Goal: Task Accomplishment & Management: Use online tool/utility

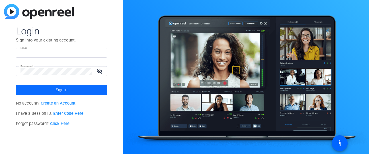
type input "skorinko@uss.com"
click at [63, 89] on span "Sign in" at bounding box center [62, 90] width 12 height 14
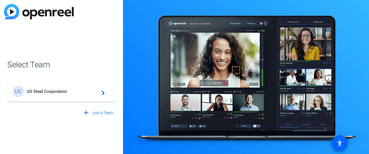
click at [102, 93] on mat-icon "navigate_next" at bounding box center [101, 91] width 7 height 7
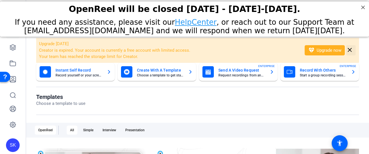
click at [350, 50] on mat-icon "close" at bounding box center [349, 50] width 7 height 7
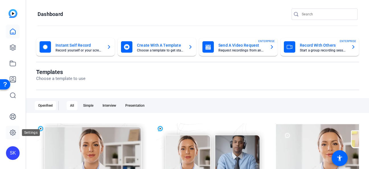
click at [12, 129] on icon at bounding box center [12, 132] width 7 height 7
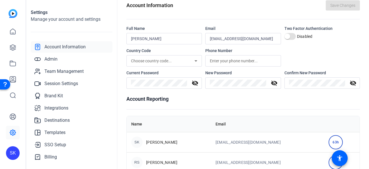
scroll to position [22, 0]
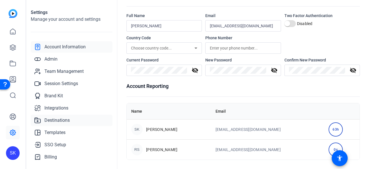
click at [59, 121] on span "Destinations" at bounding box center [56, 120] width 25 height 7
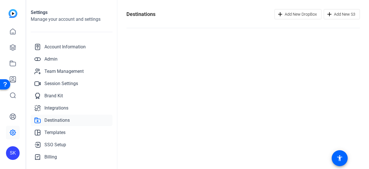
scroll to position [0, 0]
click at [14, 15] on img at bounding box center [13, 13] width 9 height 9
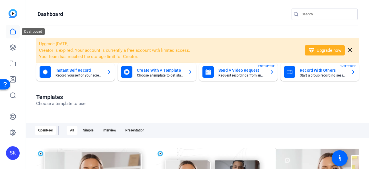
click at [14, 32] on icon at bounding box center [12, 31] width 7 height 7
click at [14, 46] on icon at bounding box center [12, 47] width 7 height 7
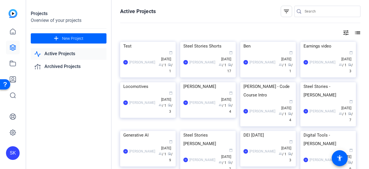
click at [53, 13] on div "Projects" at bounding box center [69, 13] width 76 height 7
click at [52, 19] on div "Overview of your projects" at bounding box center [69, 20] width 76 height 7
click at [61, 55] on link "Active Projects" at bounding box center [69, 54] width 76 height 12
click at [356, 31] on mat-icon "list" at bounding box center [357, 32] width 7 height 7
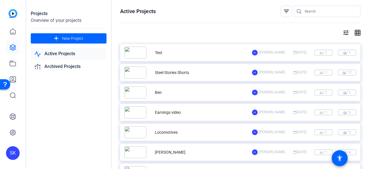
click at [356, 32] on mat-icon "grid_on" at bounding box center [357, 32] width 7 height 7
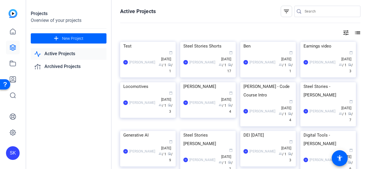
click at [344, 32] on mat-icon "tune" at bounding box center [346, 32] width 7 height 7
click at [344, 32] on div at bounding box center [184, 84] width 369 height 169
click at [53, 55] on link "Active Projects" at bounding box center [69, 54] width 76 height 12
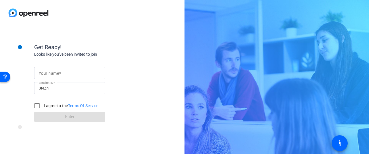
click at [58, 74] on mat-label "Your name" at bounding box center [49, 73] width 20 height 5
click at [58, 74] on input "Your name" at bounding box center [70, 73] width 62 height 7
type input "Nick Danko"
click at [39, 105] on input "I agree to the Terms Of Service" at bounding box center [36, 105] width 11 height 11
checkbox input "true"
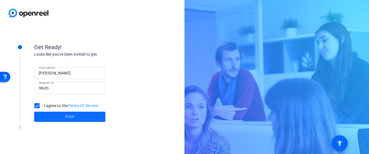
click at [68, 118] on span "Enter" at bounding box center [69, 117] width 9 height 6
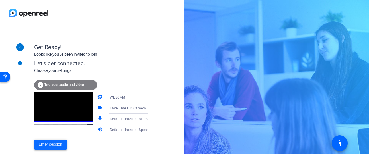
click at [50, 146] on span "Enter session" at bounding box center [51, 145] width 24 height 6
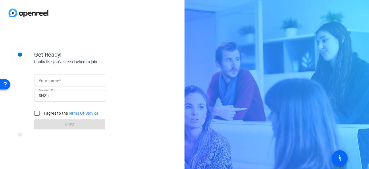
click at [55, 83] on input "Your name" at bounding box center [70, 80] width 62 height 7
type input "Nick Danko"
click at [37, 114] on input "I agree to the Terms Of Service" at bounding box center [36, 113] width 11 height 11
checkbox input "true"
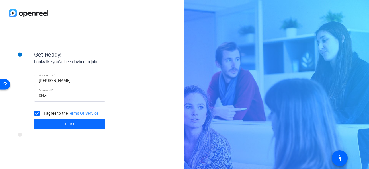
click at [60, 124] on span at bounding box center [69, 125] width 71 height 14
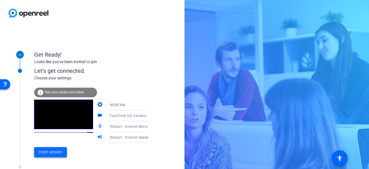
click at [51, 148] on span at bounding box center [50, 152] width 33 height 14
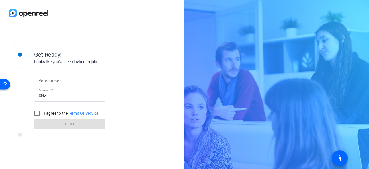
click at [57, 81] on mat-label "Your name" at bounding box center [49, 81] width 20 height 5
click at [57, 81] on input "Your name" at bounding box center [70, 80] width 62 height 7
type input "Nick Danko"
click at [37, 114] on input "I agree to the Terms Of Service" at bounding box center [36, 113] width 11 height 11
checkbox input "true"
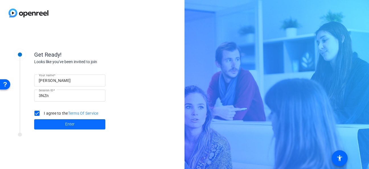
click at [64, 124] on span at bounding box center [69, 125] width 71 height 14
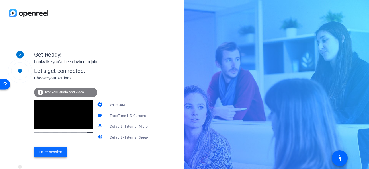
click at [48, 150] on span "Enter session" at bounding box center [51, 152] width 24 height 6
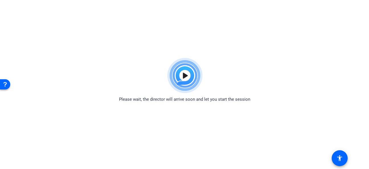
click at [186, 85] on img at bounding box center [185, 75] width 42 height 41
click at [5, 85] on div "Open Resource Center" at bounding box center [5, 84] width 5 height 5
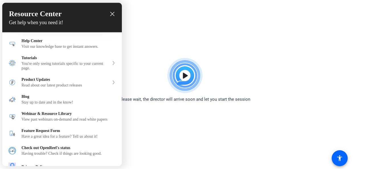
click at [111, 15] on icon "close resource center" at bounding box center [112, 14] width 4 height 4
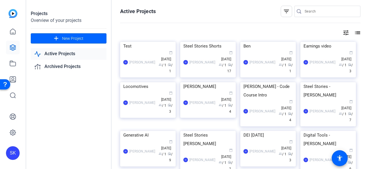
click at [55, 99] on div "Projects Overview of your projects add New Project Active Projects Archived Pro…" at bounding box center [68, 84] width 85 height 169
click at [60, 66] on link "Archived Projects" at bounding box center [69, 67] width 76 height 12
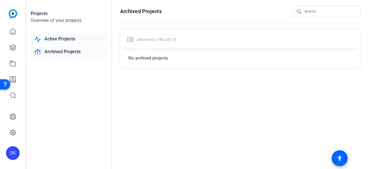
click at [58, 39] on link "Active Projects" at bounding box center [69, 39] width 76 height 12
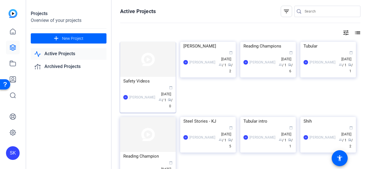
click at [151, 66] on img at bounding box center [148, 59] width 56 height 35
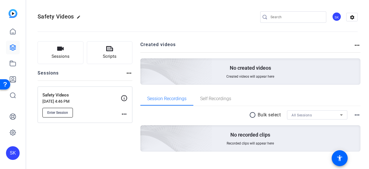
click at [56, 111] on span "Enter Session" at bounding box center [57, 112] width 21 height 5
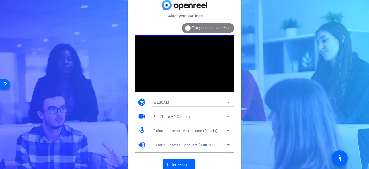
scroll to position [3, 0]
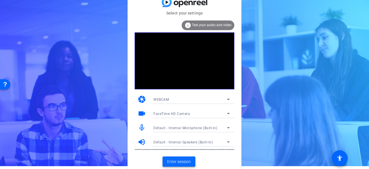
click at [183, 161] on span "Enter session" at bounding box center [179, 162] width 24 height 6
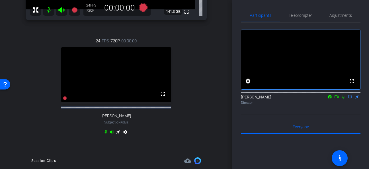
scroll to position [142, 0]
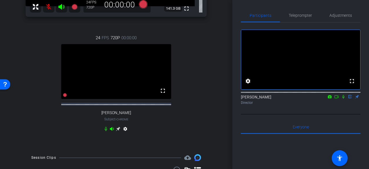
click at [125, 133] on mat-icon "settings" at bounding box center [125, 130] width 7 height 7
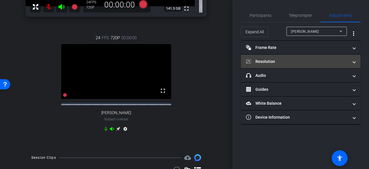
click at [356, 62] on mat-expansion-panel-header "Resolution" at bounding box center [301, 62] width 120 height 14
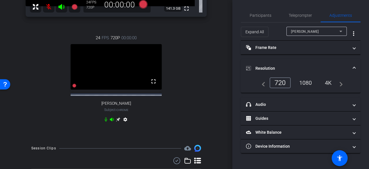
click at [304, 85] on div "1080" at bounding box center [305, 83] width 21 height 10
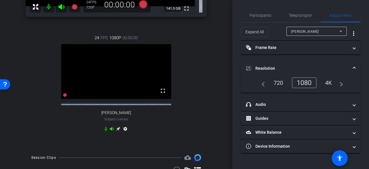
click at [181, 131] on div "24 FPS 1080P 00:00:00 fullscreen [PERSON_NAME] Subject - Chrome settings" at bounding box center [116, 84] width 181 height 118
click at [252, 14] on span "Participants" at bounding box center [261, 15] width 22 height 4
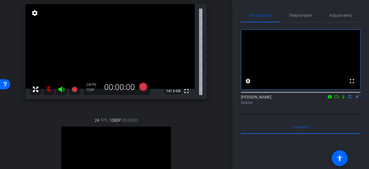
scroll to position [59, 0]
click at [35, 13] on mat-icon "settings" at bounding box center [35, 13] width 8 height 7
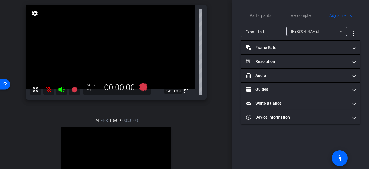
click at [35, 13] on mat-icon "settings" at bounding box center [35, 13] width 8 height 7
click at [342, 31] on icon at bounding box center [340, 31] width 7 height 7
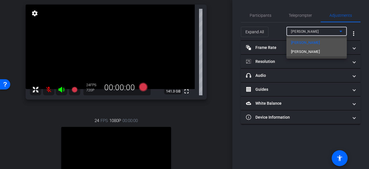
click at [336, 52] on mat-option "[PERSON_NAME]" at bounding box center [316, 51] width 60 height 9
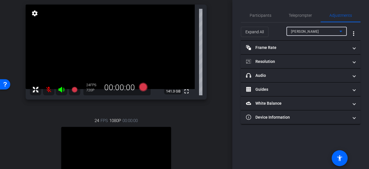
type input "11000"
click at [259, 15] on span "Participants" at bounding box center [261, 15] width 22 height 4
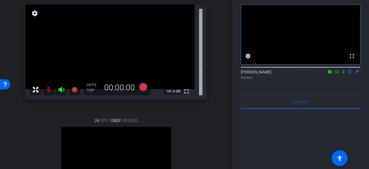
scroll to position [0, 0]
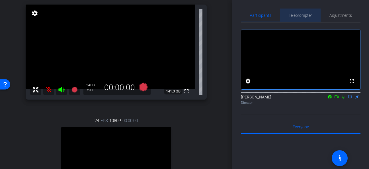
click at [299, 16] on span "Teleprompter" at bounding box center [300, 15] width 23 height 4
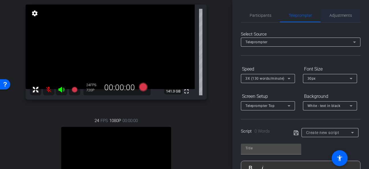
click at [342, 15] on span "Adjustments" at bounding box center [340, 15] width 22 height 4
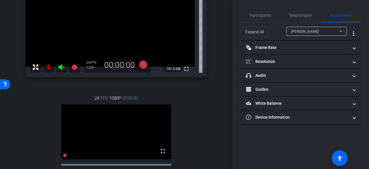
scroll to position [72, 0]
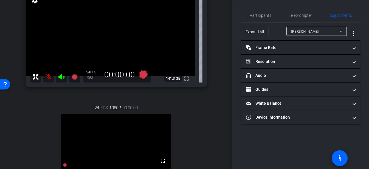
click at [324, 29] on div "[PERSON_NAME]" at bounding box center [315, 31] width 48 height 7
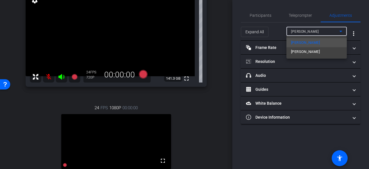
click at [324, 29] on div at bounding box center [184, 84] width 369 height 169
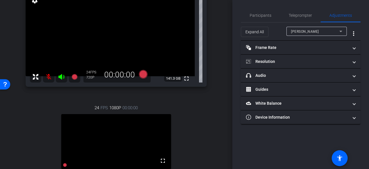
click at [324, 29] on div "[PERSON_NAME]" at bounding box center [315, 31] width 48 height 7
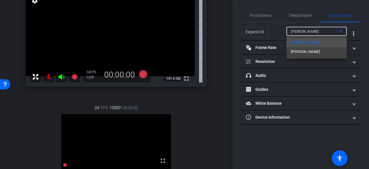
click at [324, 29] on div at bounding box center [184, 84] width 369 height 169
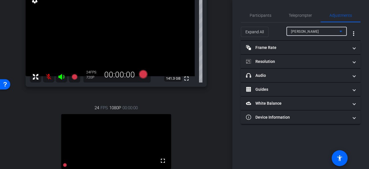
click at [324, 29] on div "[PERSON_NAME]" at bounding box center [315, 31] width 48 height 7
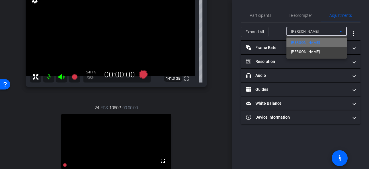
click at [321, 44] on mat-option "[PERSON_NAME]" at bounding box center [316, 42] width 60 height 9
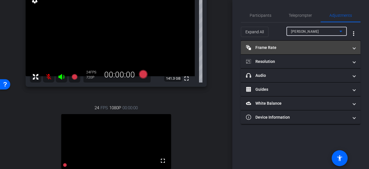
click at [308, 46] on mat-panel-title "Frame Rate Frame Rate" at bounding box center [297, 48] width 102 height 6
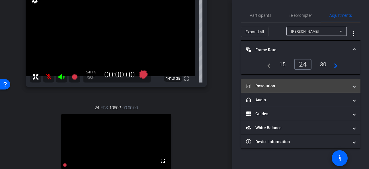
click at [299, 89] on mat-expansion-panel-header "Resolution" at bounding box center [301, 86] width 120 height 14
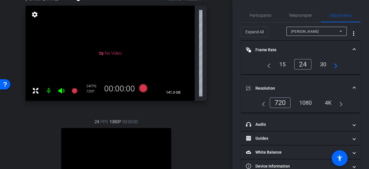
scroll to position [51, 0]
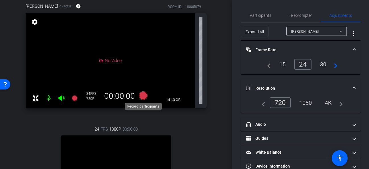
click at [142, 94] on icon at bounding box center [143, 95] width 9 height 9
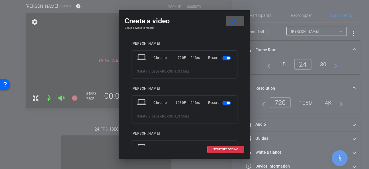
click at [224, 60] on span "button" at bounding box center [226, 58] width 9 height 4
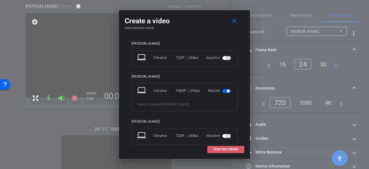
click at [223, 148] on span "START RECORDING" at bounding box center [225, 149] width 25 height 3
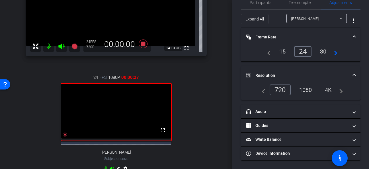
scroll to position [0, 0]
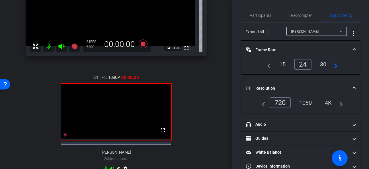
click at [326, 27] on div "[PERSON_NAME]" at bounding box center [316, 31] width 51 height 9
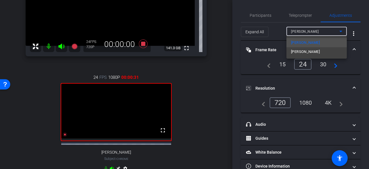
click at [321, 58] on div "[PERSON_NAME] [PERSON_NAME]" at bounding box center [316, 47] width 60 height 23
click at [312, 52] on mat-option "[PERSON_NAME]" at bounding box center [316, 51] width 60 height 9
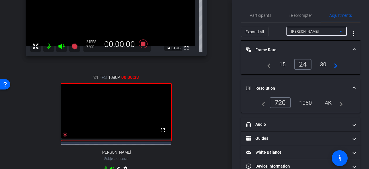
type input "11000"
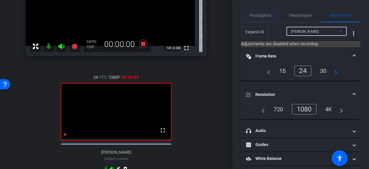
click at [256, 15] on span "Participants" at bounding box center [261, 15] width 22 height 4
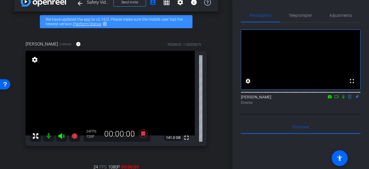
scroll to position [14, 0]
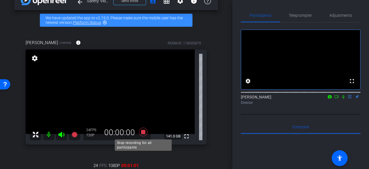
click at [141, 133] on icon at bounding box center [143, 132] width 9 height 9
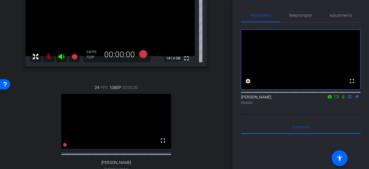
scroll to position [60, 0]
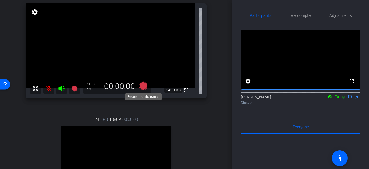
click at [141, 86] on icon at bounding box center [143, 86] width 9 height 9
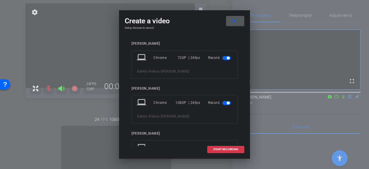
scroll to position [1, 0]
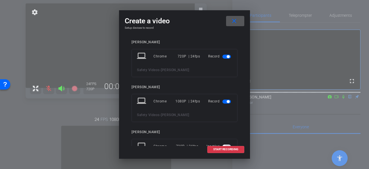
click at [225, 56] on span "button" at bounding box center [226, 57] width 9 height 4
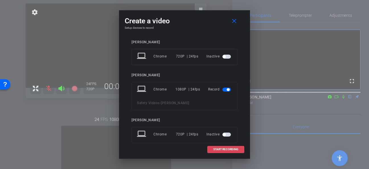
click at [223, 149] on span "START RECORDING" at bounding box center [225, 149] width 25 height 3
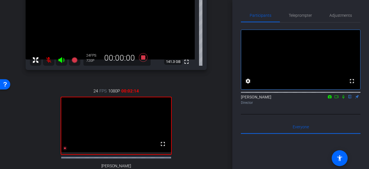
scroll to position [77, 0]
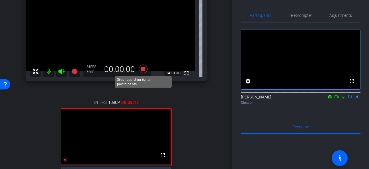
click at [143, 68] on icon at bounding box center [143, 69] width 9 height 9
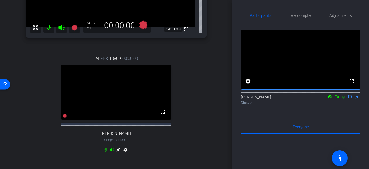
scroll to position [119, 0]
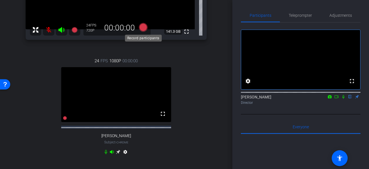
click at [142, 28] on icon at bounding box center [143, 27] width 9 height 9
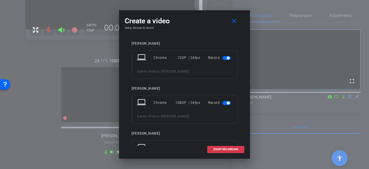
click at [227, 55] on mat-slide-toggle at bounding box center [227, 57] width 10 height 7
click at [227, 60] on span "button" at bounding box center [226, 58] width 9 height 4
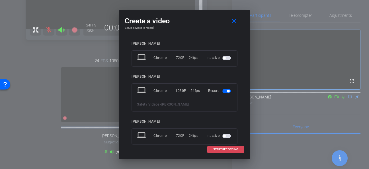
click at [225, 149] on span "START RECORDING" at bounding box center [225, 149] width 25 height 3
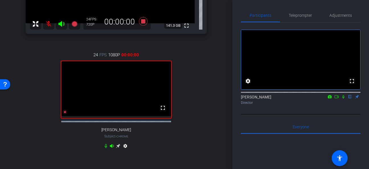
scroll to position [129, 0]
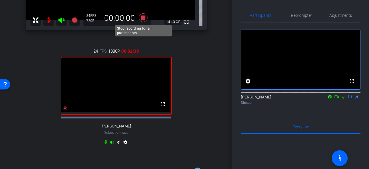
click at [142, 18] on icon at bounding box center [143, 17] width 9 height 9
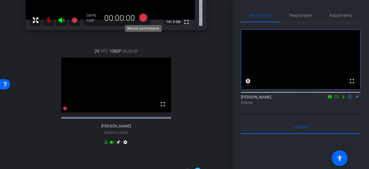
click at [144, 19] on icon at bounding box center [143, 17] width 9 height 9
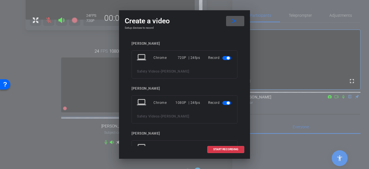
click at [228, 58] on span "button" at bounding box center [228, 58] width 3 height 3
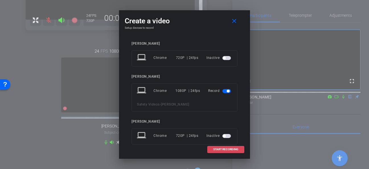
click at [223, 148] on span "START RECORDING" at bounding box center [225, 149] width 25 height 3
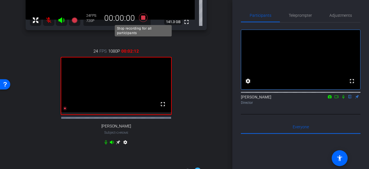
click at [142, 18] on icon at bounding box center [143, 17] width 9 height 9
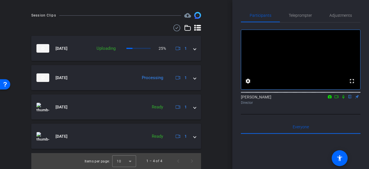
scroll to position [285, 0]
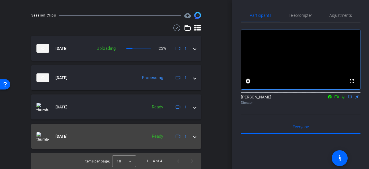
click at [195, 140] on span at bounding box center [195, 137] width 2 height 6
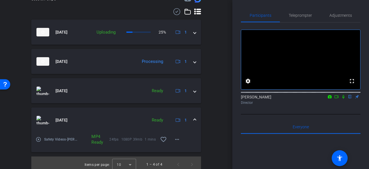
scroll to position [309, 0]
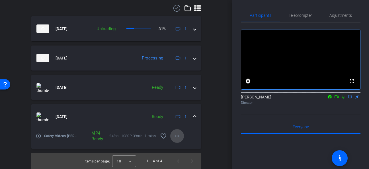
click at [177, 135] on mat-icon "more_horiz" at bounding box center [177, 136] width 7 height 7
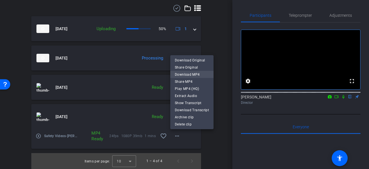
click at [194, 75] on span "Download MP4" at bounding box center [192, 74] width 34 height 7
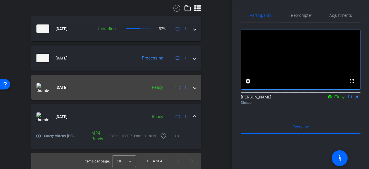
click at [195, 87] on span at bounding box center [195, 88] width 2 height 6
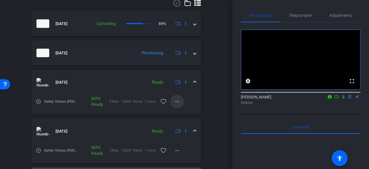
click at [178, 105] on mat-icon "more_horiz" at bounding box center [177, 101] width 7 height 7
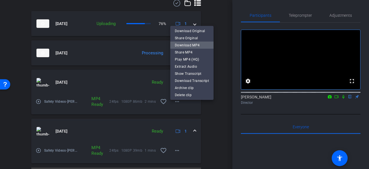
click at [194, 46] on span "Download MP4" at bounding box center [192, 45] width 34 height 7
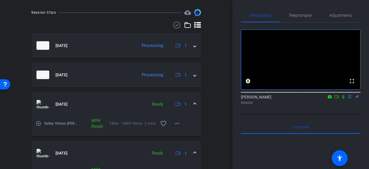
scroll to position [281, 0]
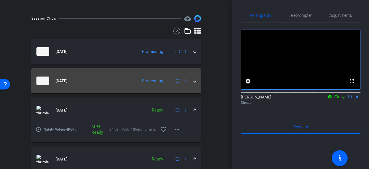
click at [195, 84] on span at bounding box center [195, 81] width 2 height 6
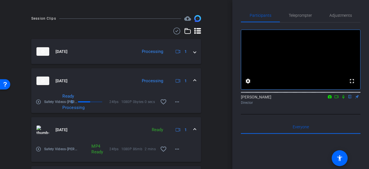
click at [195, 84] on span at bounding box center [195, 81] width 2 height 6
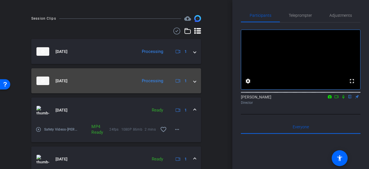
click at [194, 84] on span at bounding box center [195, 81] width 2 height 6
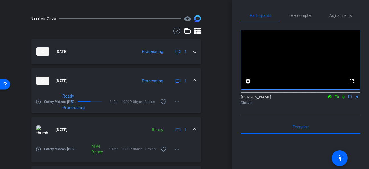
click at [194, 84] on span at bounding box center [195, 81] width 2 height 6
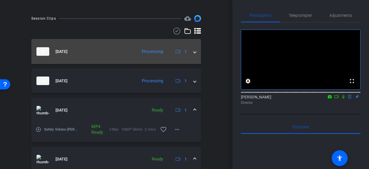
click at [194, 55] on span at bounding box center [195, 52] width 2 height 6
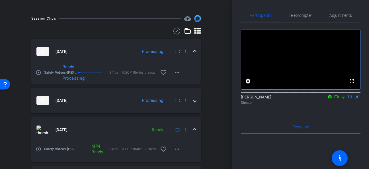
click at [194, 55] on span at bounding box center [195, 52] width 2 height 6
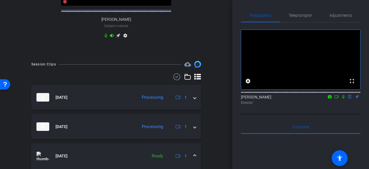
scroll to position [239, 0]
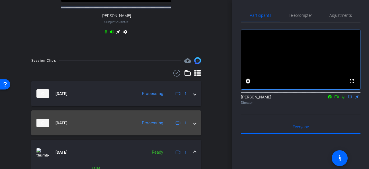
click at [195, 126] on span at bounding box center [195, 123] width 2 height 6
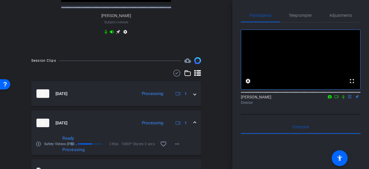
click at [195, 126] on span at bounding box center [195, 123] width 2 height 6
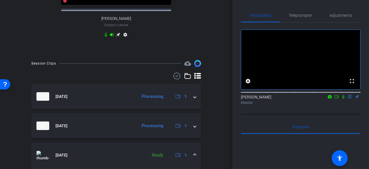
scroll to position [239, 0]
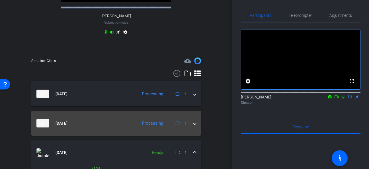
click at [195, 126] on span at bounding box center [195, 123] width 2 height 6
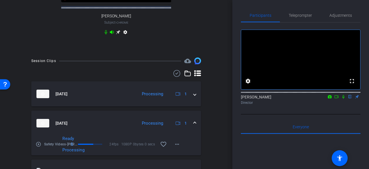
click at [195, 126] on span at bounding box center [195, 123] width 2 height 6
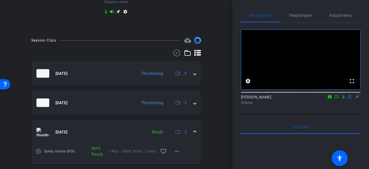
scroll to position [261, 0]
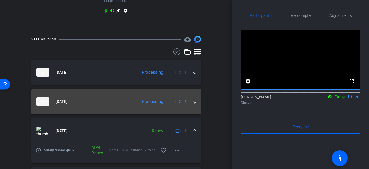
click at [194, 105] on span at bounding box center [195, 102] width 2 height 6
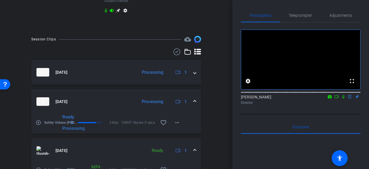
click at [195, 105] on span at bounding box center [195, 102] width 2 height 6
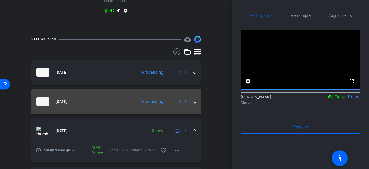
click at [195, 105] on span at bounding box center [195, 102] width 2 height 6
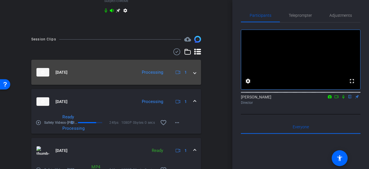
click at [195, 75] on span at bounding box center [195, 72] width 2 height 6
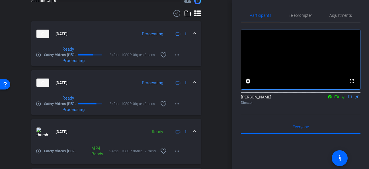
scroll to position [301, 0]
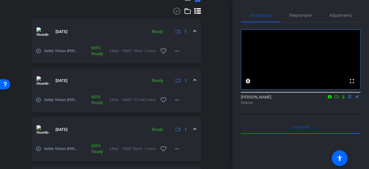
click at [194, 84] on span at bounding box center [195, 81] width 2 height 6
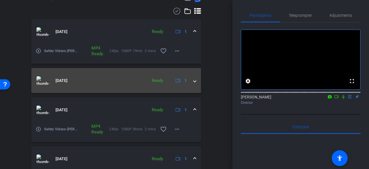
click at [194, 84] on span at bounding box center [195, 81] width 2 height 6
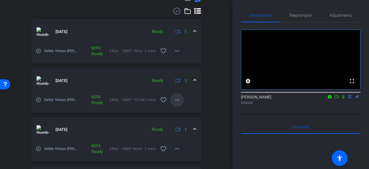
click at [178, 103] on mat-icon "more_horiz" at bounding box center [177, 100] width 7 height 7
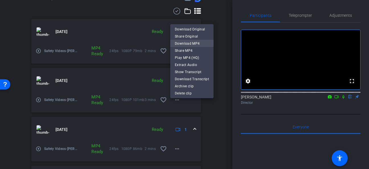
click at [193, 42] on span "Download MP4" at bounding box center [192, 43] width 34 height 7
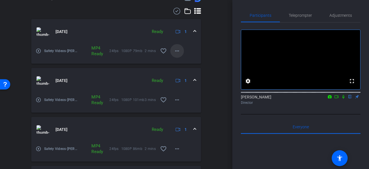
click at [178, 54] on mat-icon "more_horiz" at bounding box center [177, 51] width 7 height 7
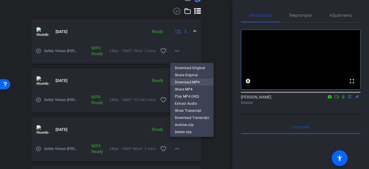
click at [197, 81] on span "Download MP4" at bounding box center [192, 82] width 34 height 7
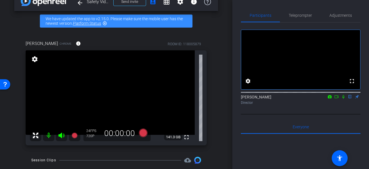
scroll to position [0, 0]
